Goal: Task Accomplishment & Management: Manage account settings

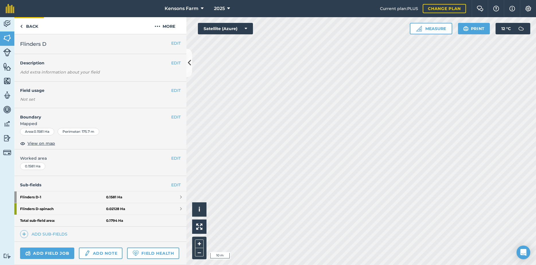
click at [22, 27] on img at bounding box center [21, 26] width 3 height 7
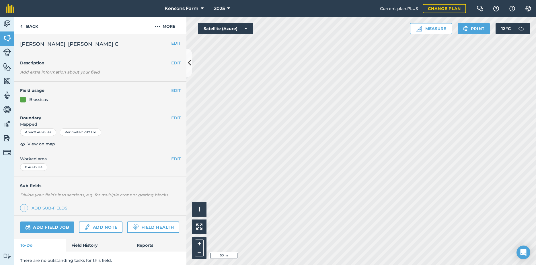
scroll to position [20, 0]
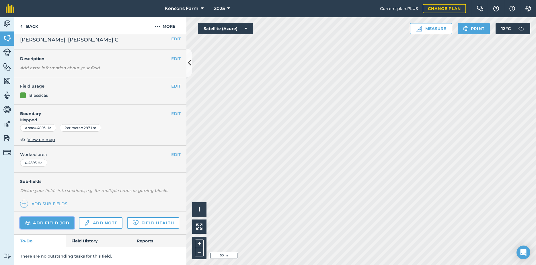
click at [42, 217] on link "Add field job" at bounding box center [47, 222] width 54 height 11
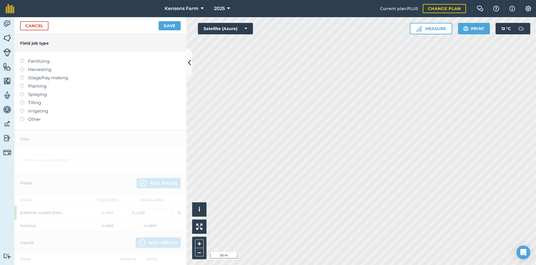
click at [21, 59] on label at bounding box center [24, 59] width 8 height 0
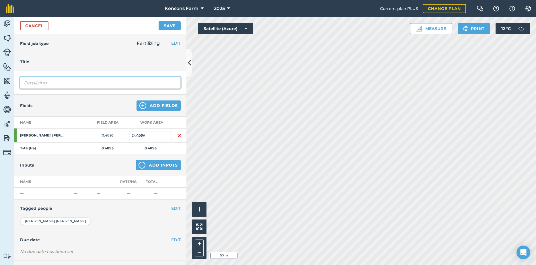
click at [60, 83] on input "Fertilizing" at bounding box center [100, 83] width 160 height 12
drag, startPoint x: 60, startPoint y: 83, endPoint x: 17, endPoint y: 83, distance: 42.4
click at [20, 83] on input "Fertilizing" at bounding box center [100, 83] width 160 height 12
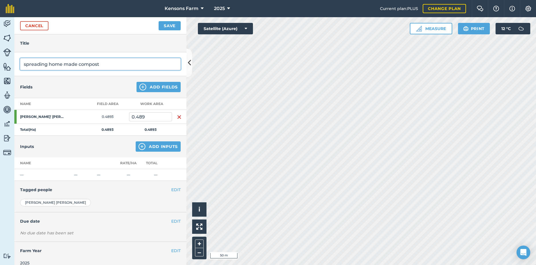
scroll to position [26, 0]
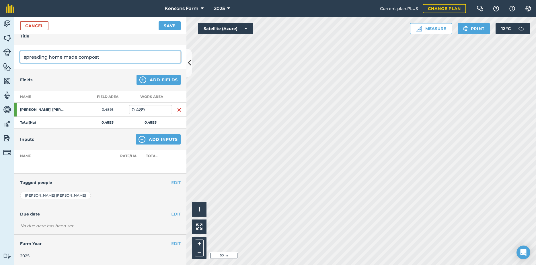
type input "spreading home made compost"
click at [165, 28] on button "Save" at bounding box center [169, 25] width 22 height 9
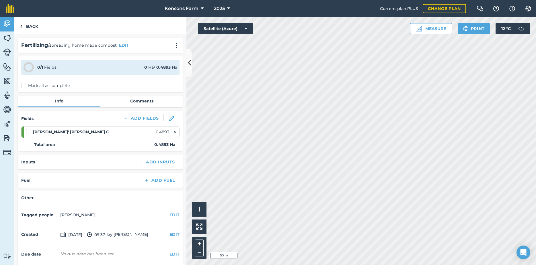
click at [24, 87] on label "Mark all as complete" at bounding box center [45, 86] width 48 height 6
click at [24, 87] on input "Mark all as complete" at bounding box center [23, 85] width 4 height 4
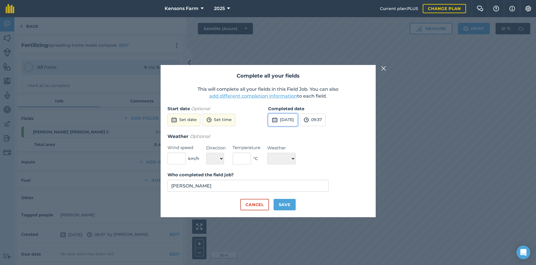
click at [273, 120] on img at bounding box center [275, 120] width 6 height 7
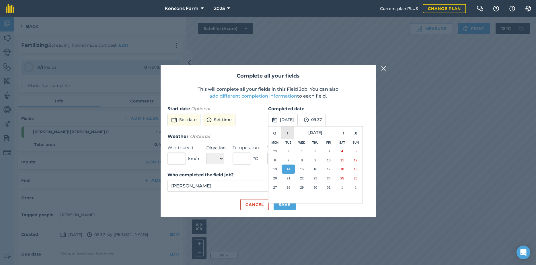
click at [285, 134] on button "‹" at bounding box center [287, 133] width 13 height 13
click at [286, 134] on button "‹" at bounding box center [287, 133] width 13 height 13
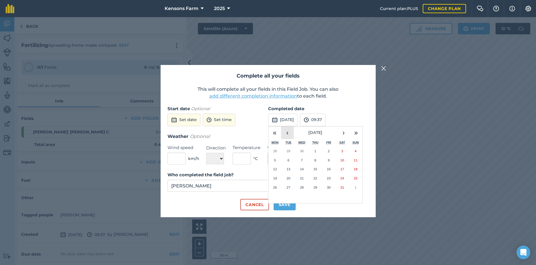
click at [286, 134] on button "‹" at bounding box center [287, 133] width 13 height 13
click at [290, 188] on abbr "29" at bounding box center [288, 188] width 4 height 4
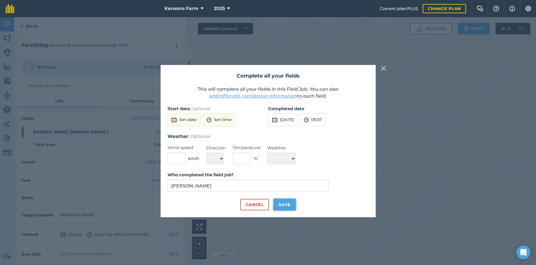
click at [283, 208] on button "Save" at bounding box center [284, 204] width 22 height 11
checkbox input "true"
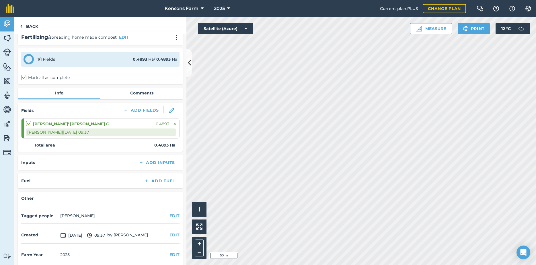
scroll to position [13, 0]
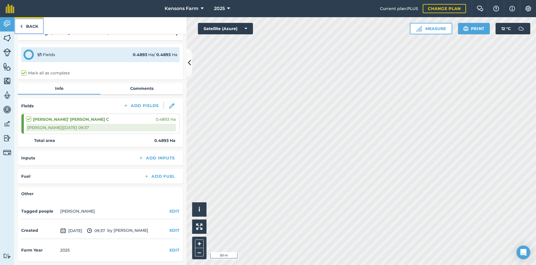
click at [26, 27] on link "Back" at bounding box center [29, 25] width 30 height 17
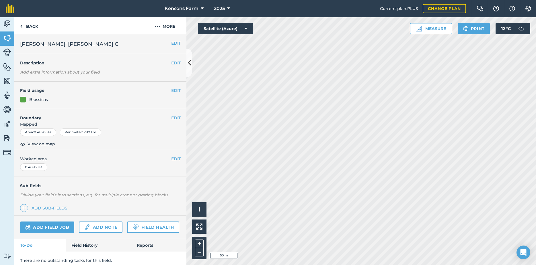
scroll to position [20, 0]
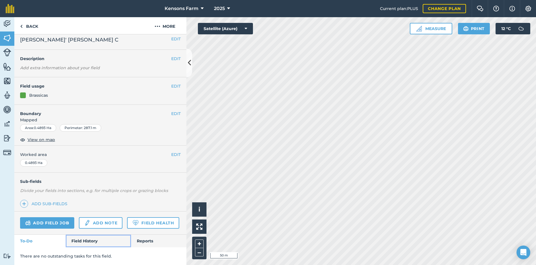
click at [85, 238] on link "Field History" at bounding box center [98, 241] width 65 height 13
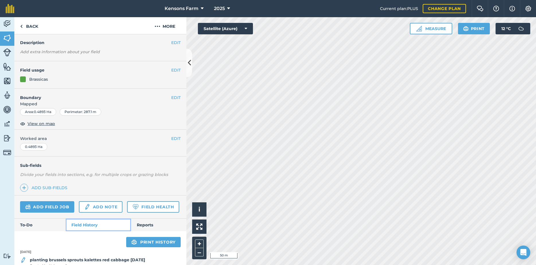
scroll to position [133, 0]
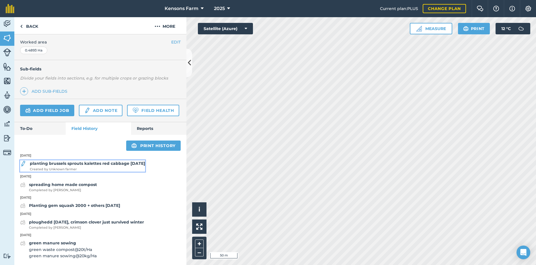
click at [64, 164] on strong "planting brussels sprouts kalettes red cabbage [DATE]" at bounding box center [87, 163] width 115 height 5
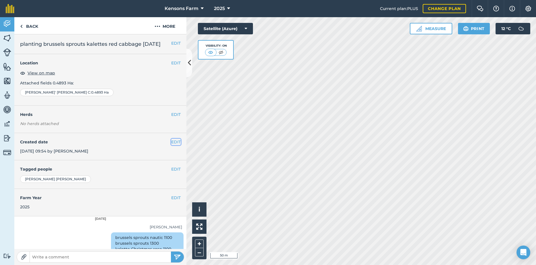
click at [171, 145] on button "EDIT" at bounding box center [175, 142] width 9 height 6
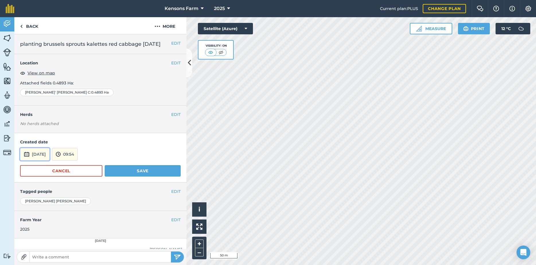
click at [28, 158] on img at bounding box center [27, 154] width 6 height 7
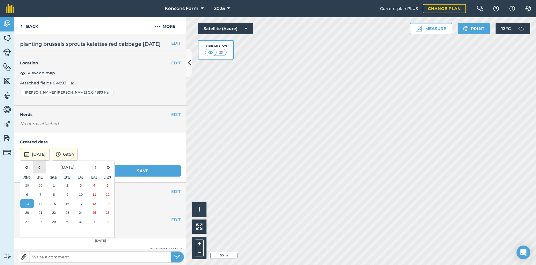
click at [39, 174] on button "‹" at bounding box center [39, 167] width 13 height 13
click at [79, 224] on abbr "27" at bounding box center [81, 222] width 4 height 4
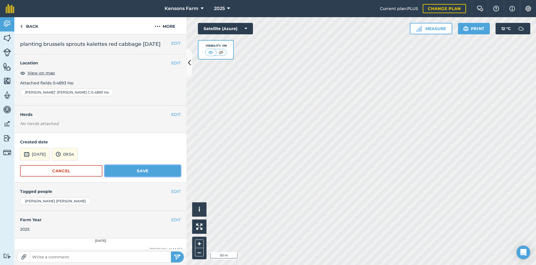
click at [117, 177] on button "Save" at bounding box center [143, 170] width 76 height 11
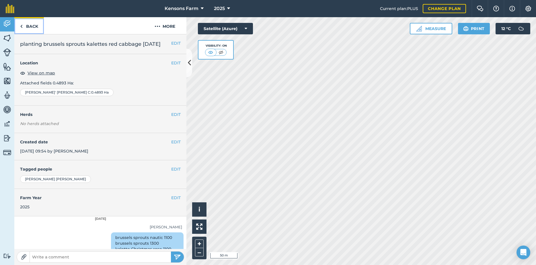
click at [25, 27] on link "Back" at bounding box center [29, 25] width 30 height 17
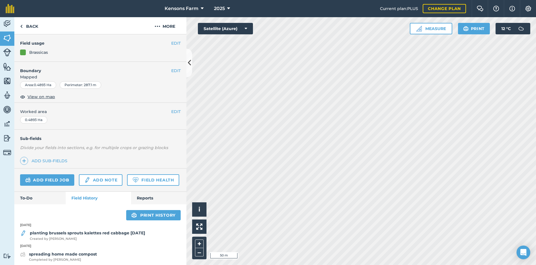
scroll to position [133, 0]
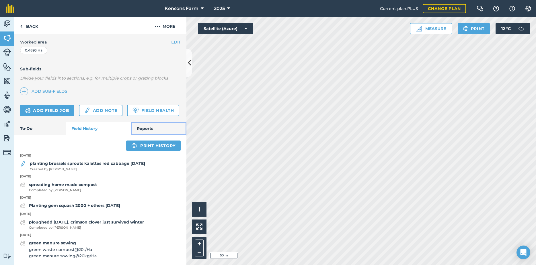
click at [145, 132] on link "Reports" at bounding box center [158, 128] width 55 height 13
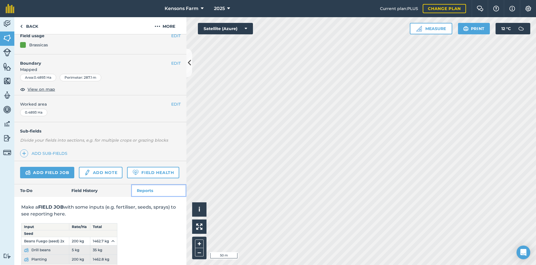
scroll to position [103, 0]
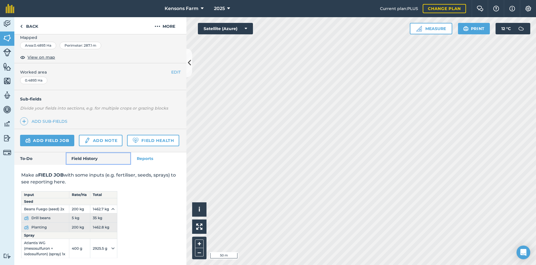
click at [82, 157] on link "Field History" at bounding box center [98, 158] width 65 height 13
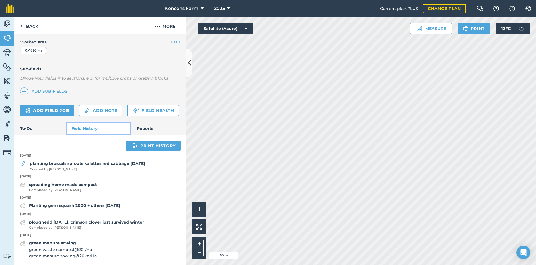
scroll to position [133, 0]
click at [59, 188] on div "spreading home made compost Completed by [PERSON_NAME]" at bounding box center [63, 187] width 68 height 11
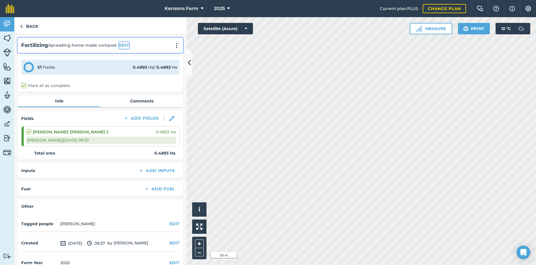
click at [126, 47] on button "EDIT" at bounding box center [124, 45] width 10 height 6
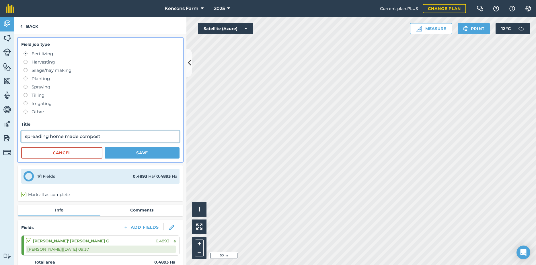
drag, startPoint x: 116, startPoint y: 139, endPoint x: 119, endPoint y: 138, distance: 2.9
click at [116, 139] on input "spreading home made compost" at bounding box center [100, 137] width 158 height 12
type input "spreading home made compost ~[GEOGRAPHIC_DATA]"
click at [133, 156] on button "Save" at bounding box center [142, 152] width 75 height 11
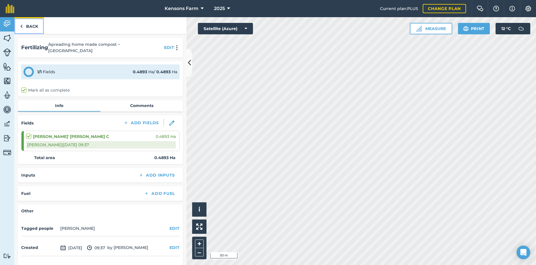
click at [23, 27] on link "Back" at bounding box center [29, 25] width 30 height 17
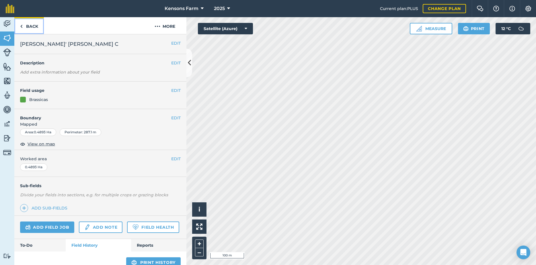
click at [22, 26] on img at bounding box center [21, 26] width 3 height 7
